Goal: Obtain resource: Download file/media

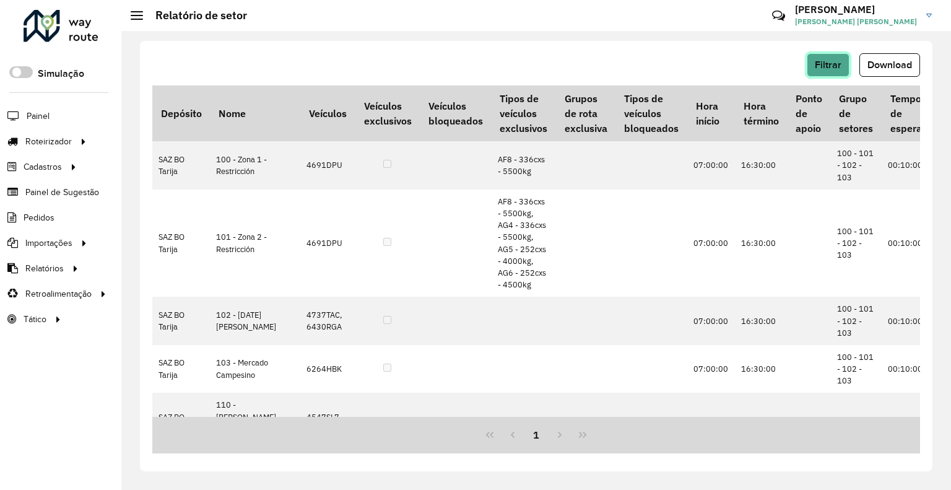
click at [819, 56] on button "Filtrar" at bounding box center [827, 65] width 43 height 24
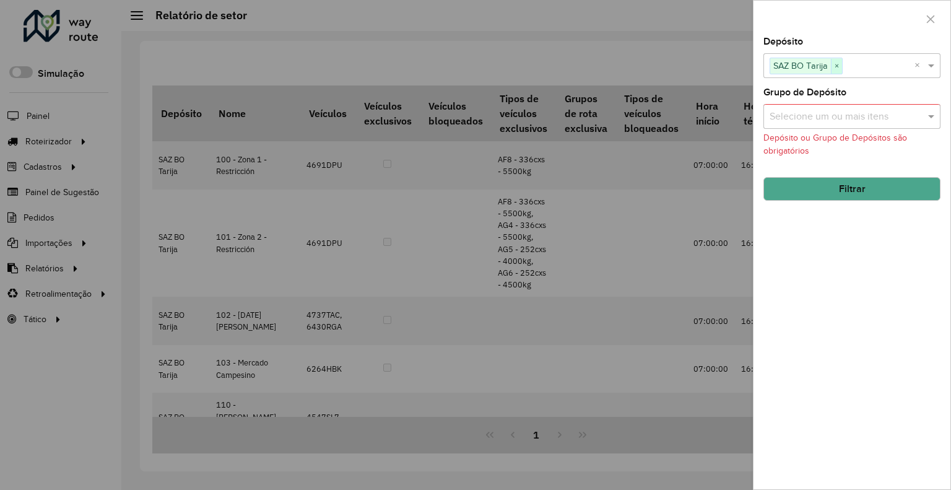
click at [839, 65] on span "×" at bounding box center [836, 66] width 11 height 15
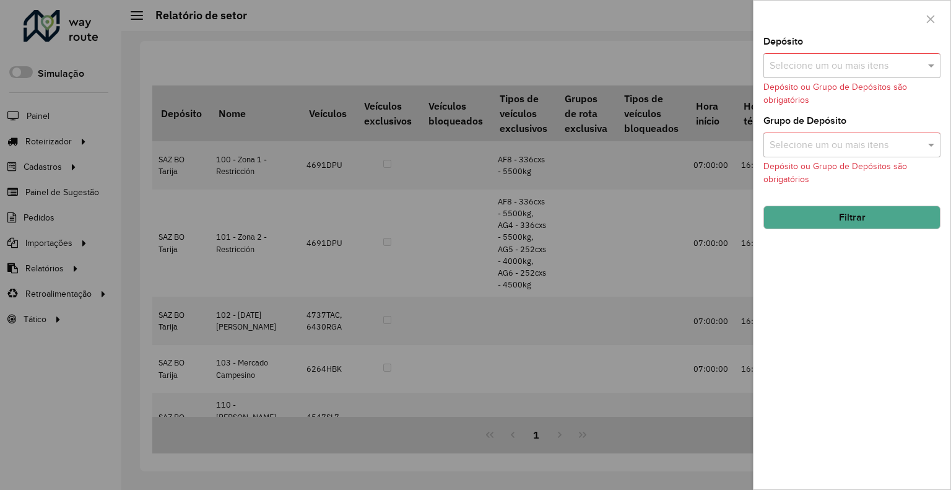
click at [843, 63] on input "text" at bounding box center [845, 66] width 158 height 15
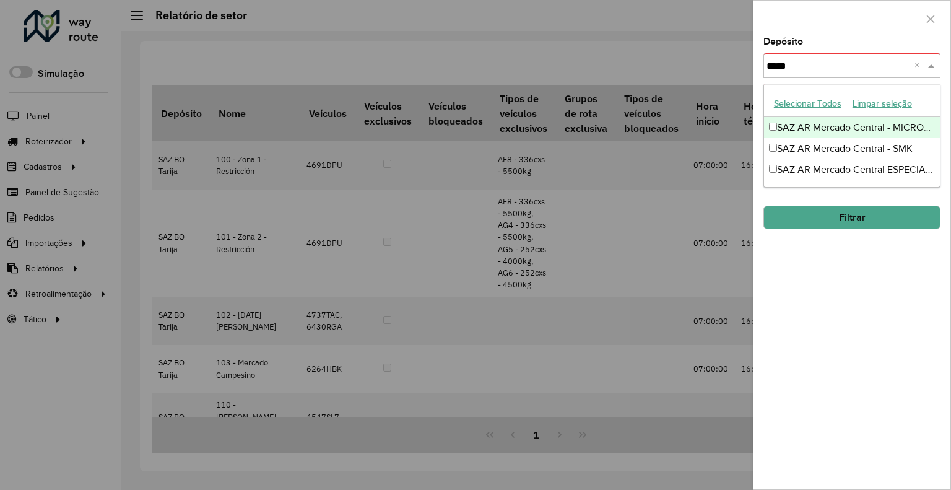
type input "******"
click at [860, 123] on div "SAZ AR Mercado Central - MICROCENTRO" at bounding box center [852, 127] width 176 height 21
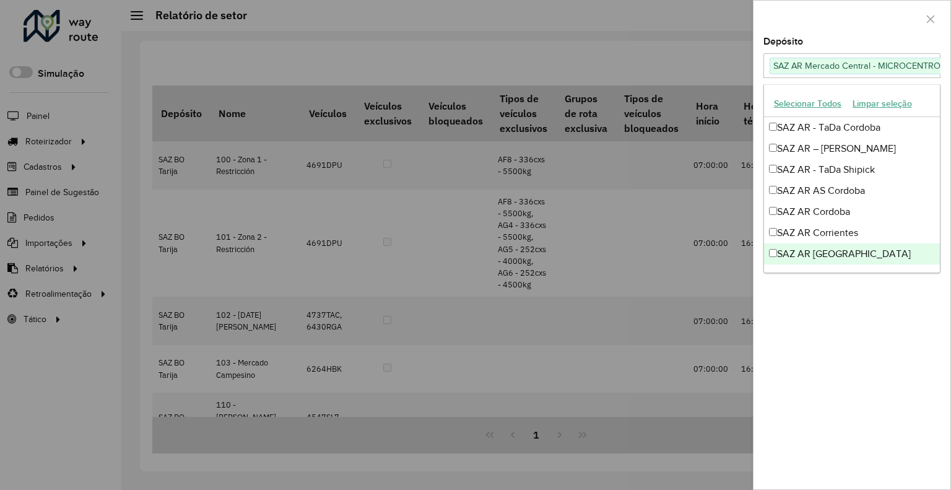
click at [834, 318] on div "Depósito Selecione um ou mais itens SAZ AR [PERSON_NAME] Central - MICROCENTRO …" at bounding box center [851, 263] width 197 height 452
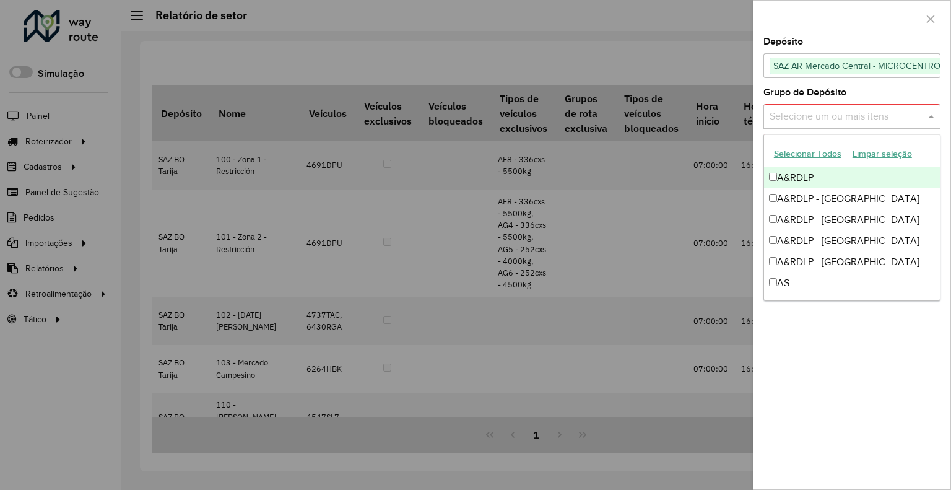
click at [852, 105] on div "Selecione um ou mais itens" at bounding box center [851, 116] width 177 height 25
click at [837, 94] on label "Grupo de Depósito" at bounding box center [804, 92] width 83 height 15
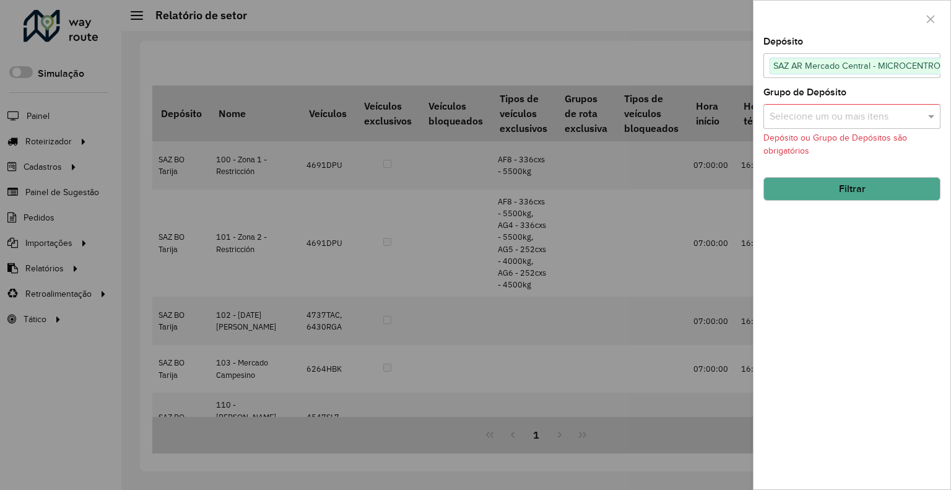
click at [870, 190] on button "Filtrar" at bounding box center [851, 189] width 177 height 24
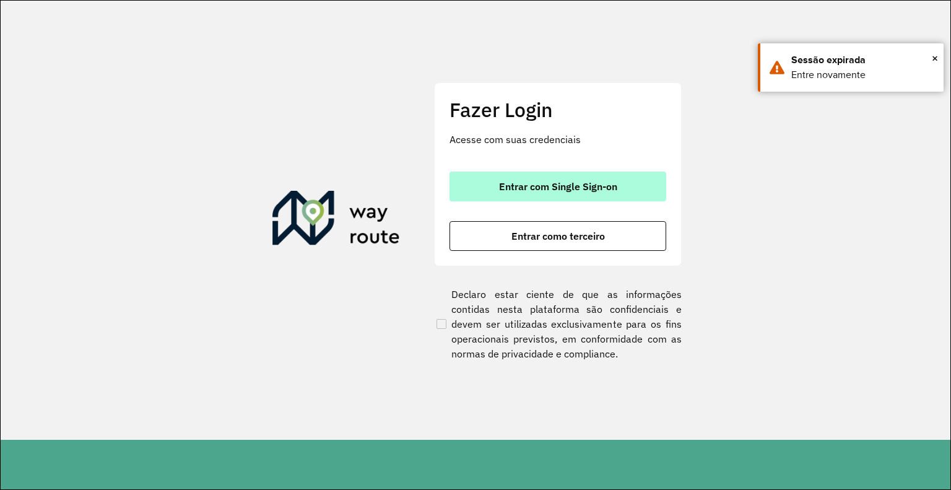
click at [547, 198] on button "Entrar com Single Sign-on" at bounding box center [557, 186] width 217 height 30
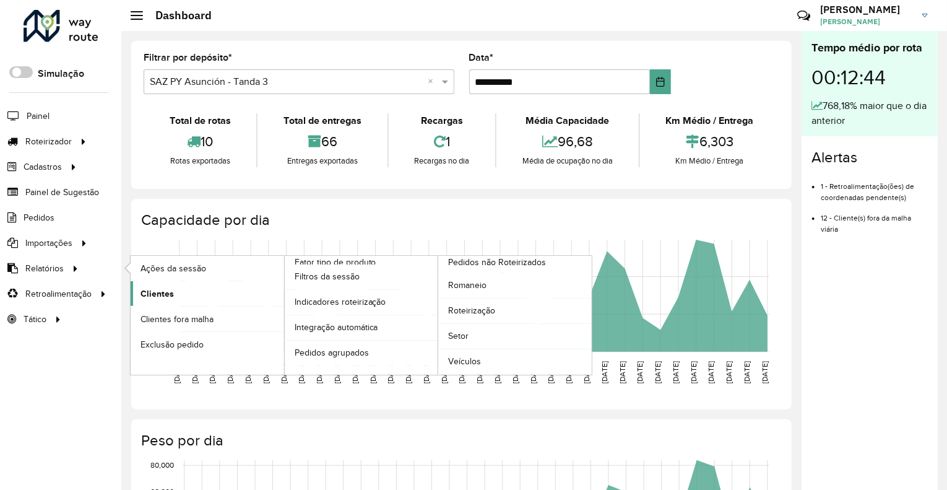
click at [192, 293] on link "Clientes" at bounding box center [207, 293] width 153 height 25
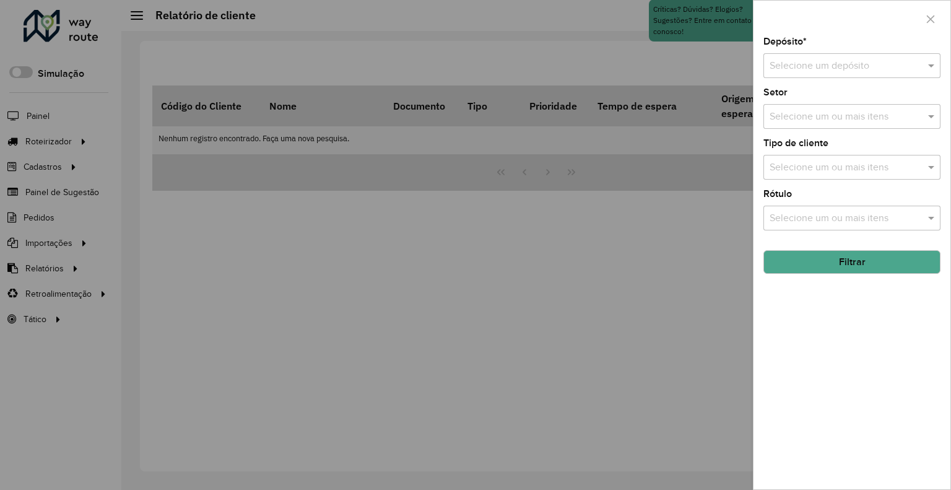
click at [806, 61] on input "text" at bounding box center [839, 66] width 140 height 15
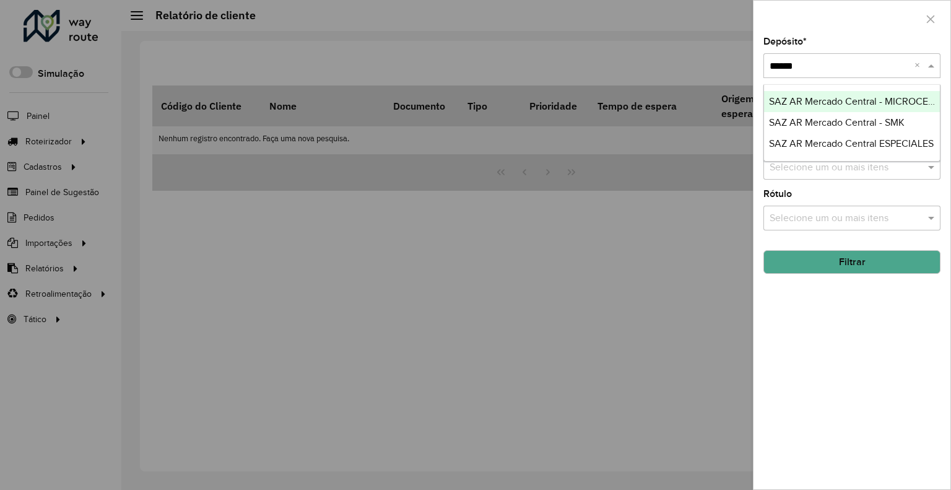
type input "*******"
click at [802, 96] on span "SAZ AR Mercado Central - MICROCENTRO" at bounding box center [861, 101] width 185 height 11
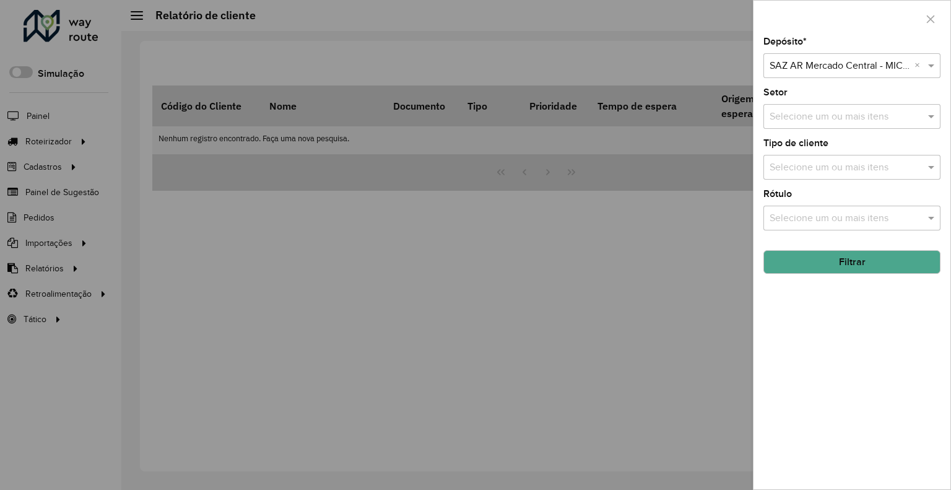
click at [847, 262] on button "Filtrar" at bounding box center [851, 262] width 177 height 24
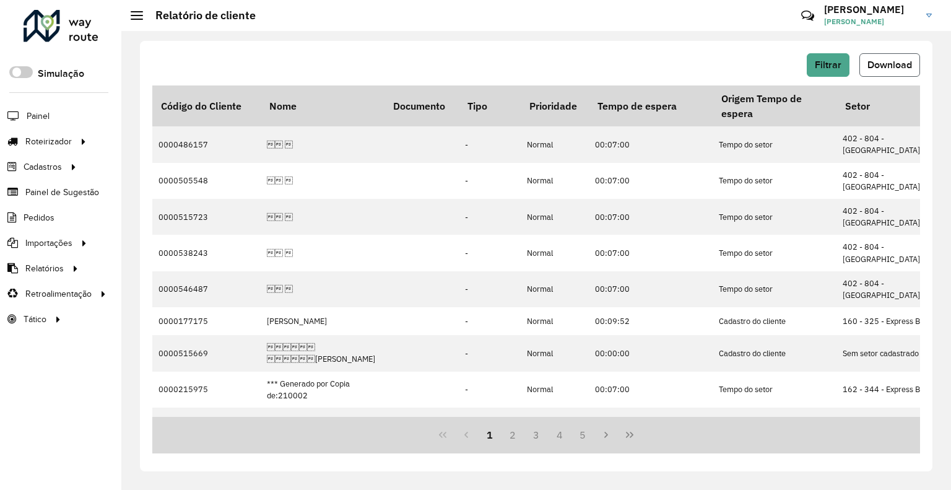
click at [900, 70] on span "Download" at bounding box center [889, 64] width 45 height 11
click at [269, 29] on hb-header "Relatório de cliente Críticas? Dúvidas? Elogios? Sugestões? Entre em contato co…" at bounding box center [535, 15] width 829 height 31
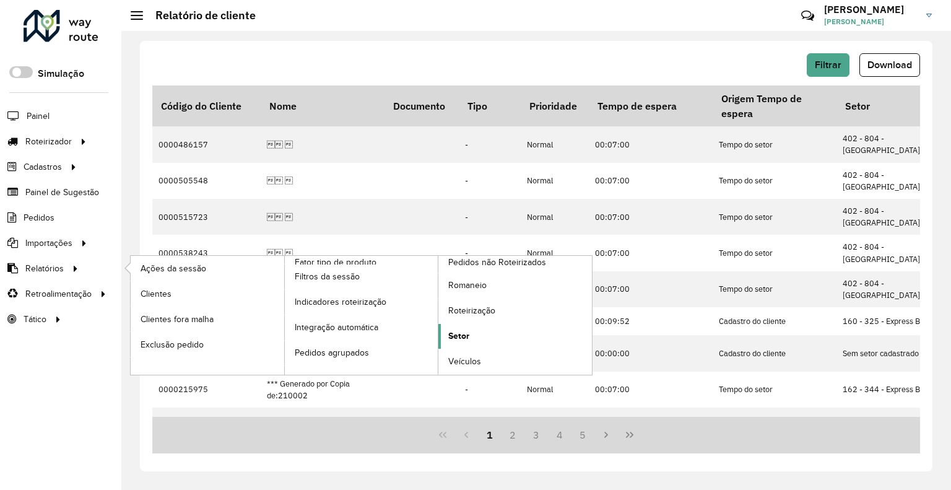
click at [463, 329] on span "Setor" at bounding box center [458, 335] width 21 height 13
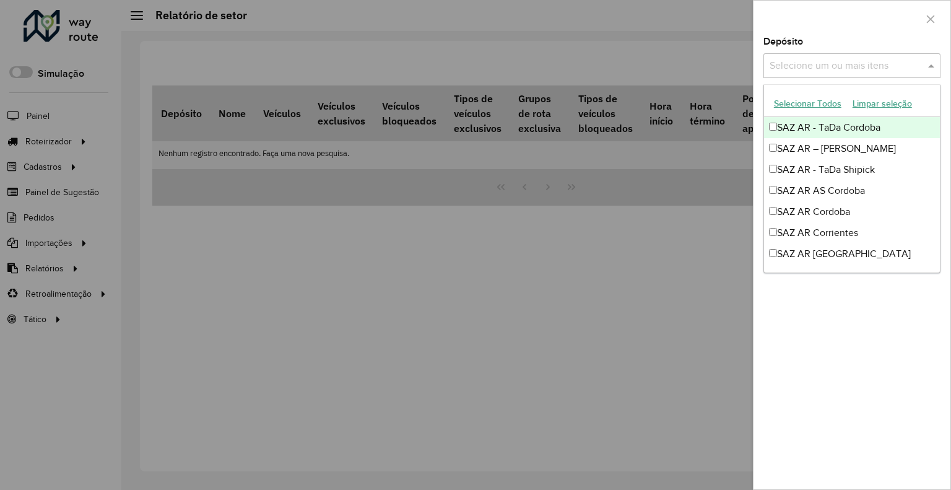
click at [803, 69] on input "text" at bounding box center [845, 66] width 158 height 15
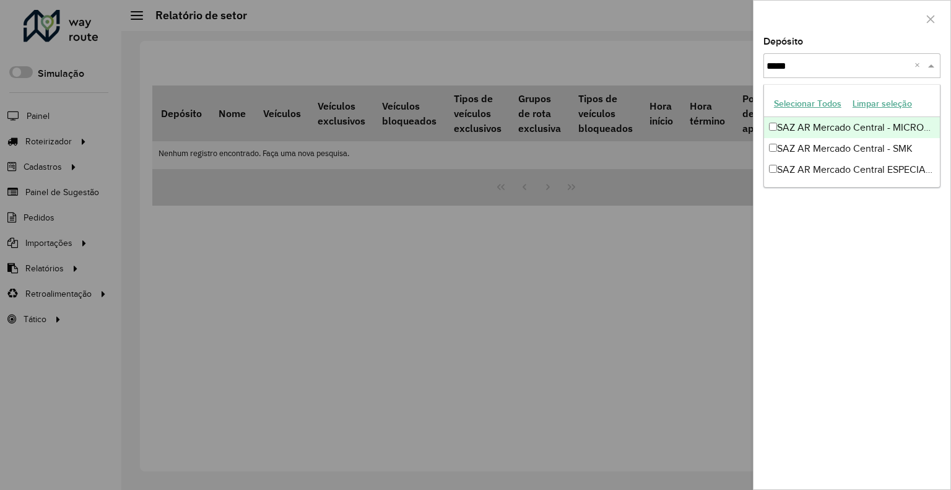
type input "******"
click at [826, 124] on div "SAZ AR Mercado Central - MICROCENTRO" at bounding box center [852, 127] width 176 height 21
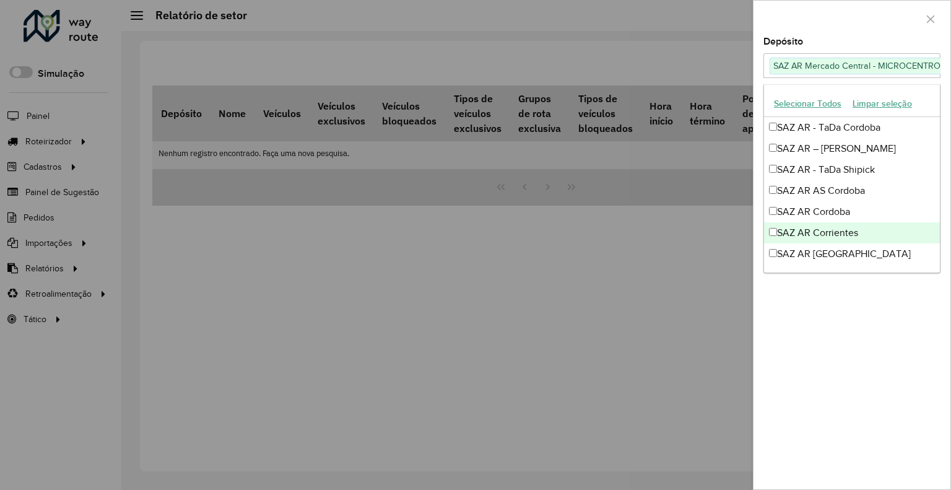
click at [864, 360] on div "Depósito Selecione um ou mais itens SAZ AR Mercado Central - MICROCENTRO × × Gr…" at bounding box center [851, 263] width 197 height 452
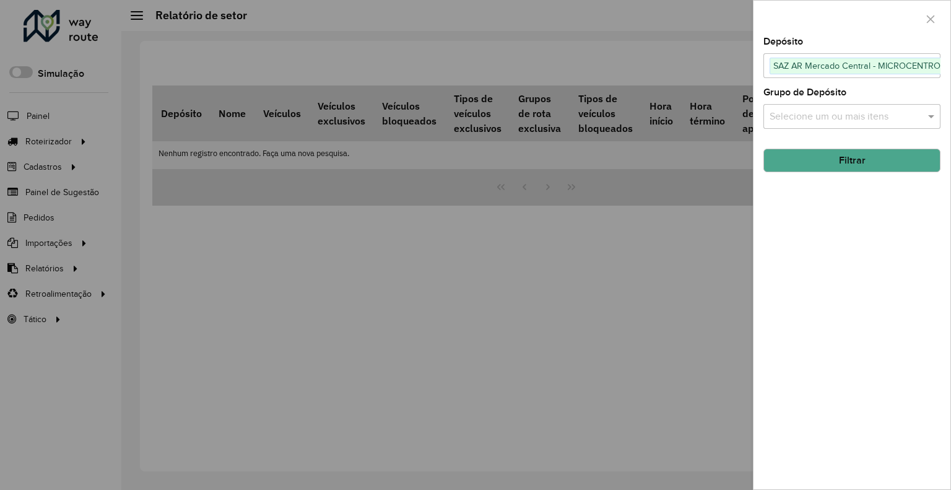
click at [879, 157] on button "Filtrar" at bounding box center [851, 161] width 177 height 24
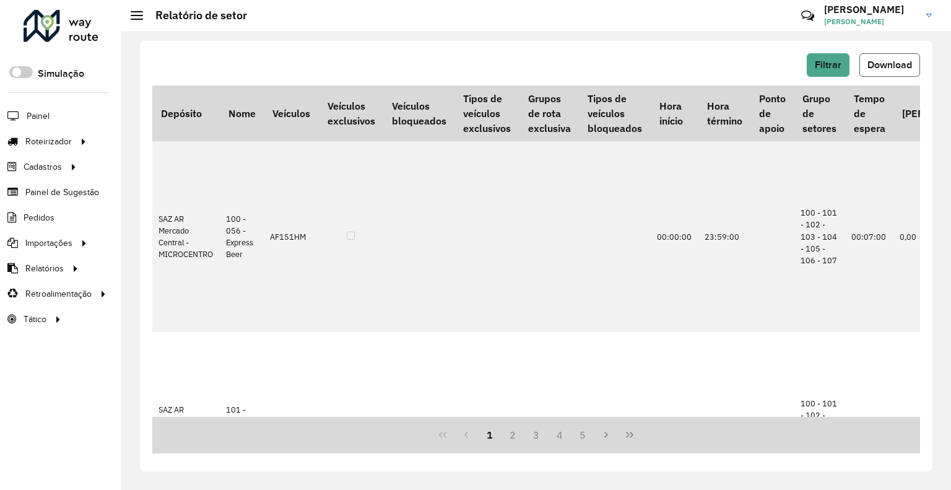
click at [880, 56] on button "Download" at bounding box center [889, 65] width 61 height 24
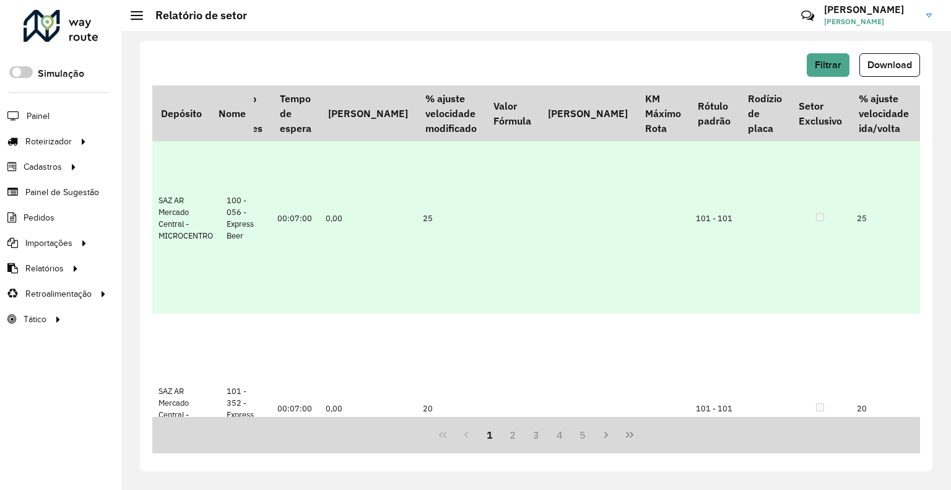
scroll to position [0, 574]
